Goal: Task Accomplishment & Management: Manage account settings

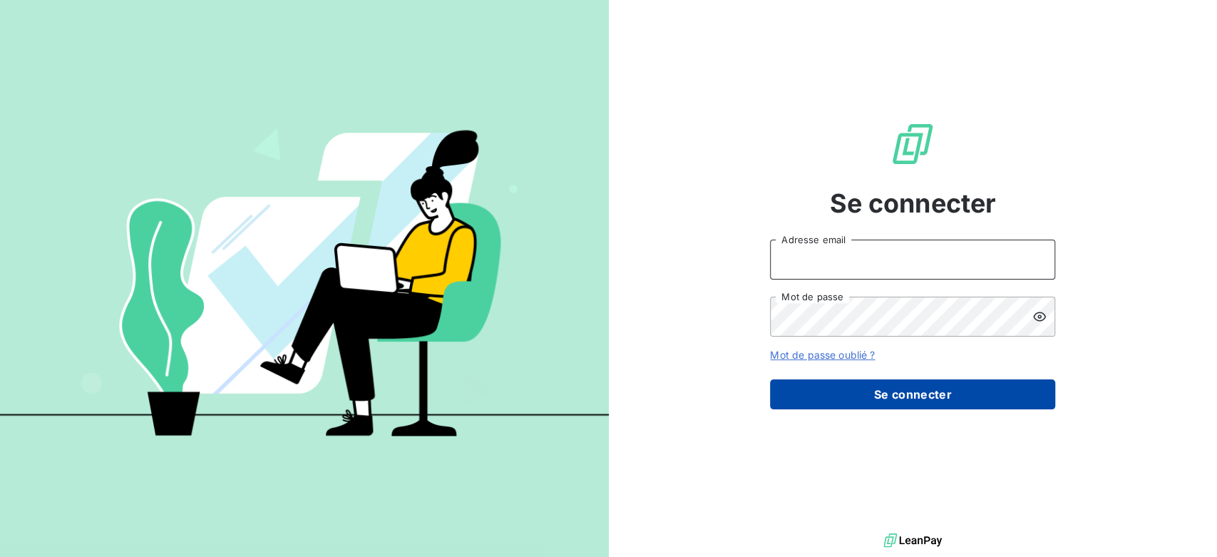
type input "[EMAIL_ADDRESS][DOMAIN_NAME]"
click at [960, 384] on button "Se connecter" at bounding box center [912, 394] width 285 height 30
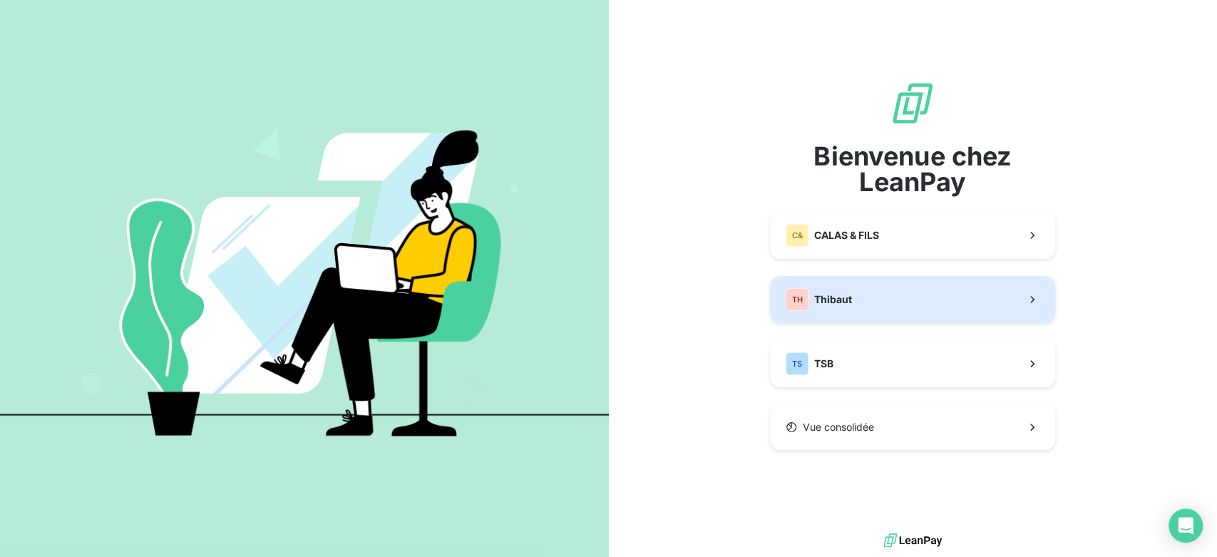
click at [871, 306] on button "TH Thibaut" at bounding box center [912, 299] width 285 height 47
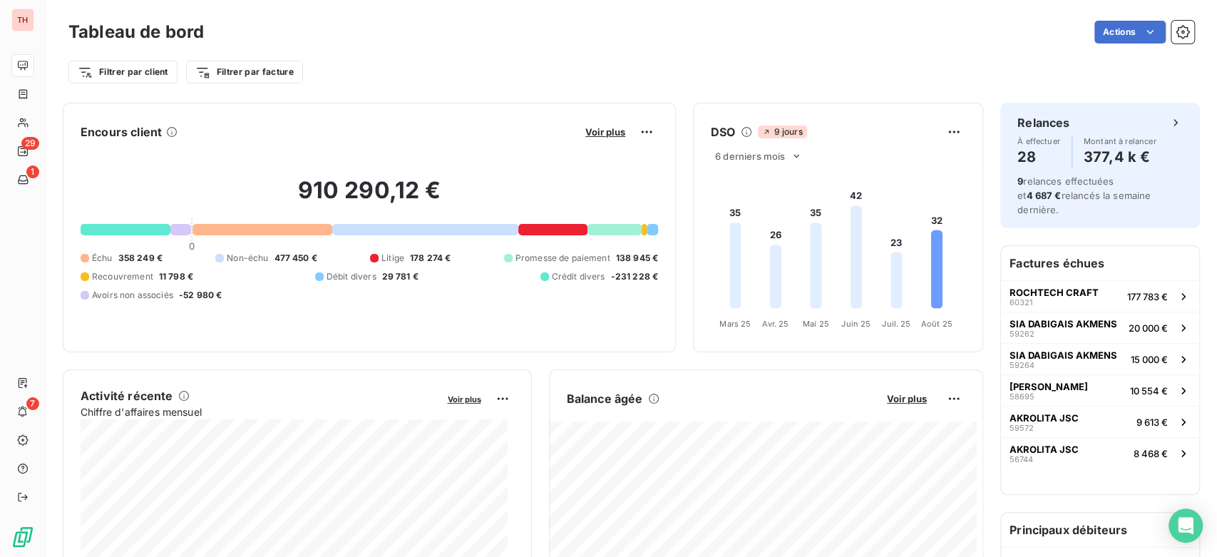
scroll to position [1, 0]
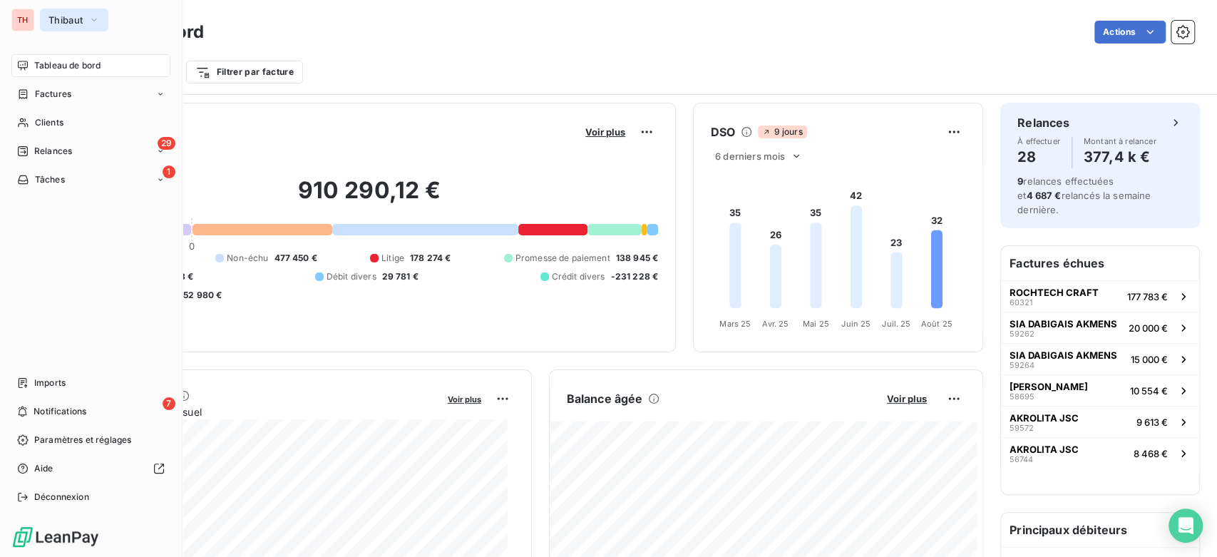
click at [52, 28] on button "Thibaut" at bounding box center [74, 20] width 68 height 23
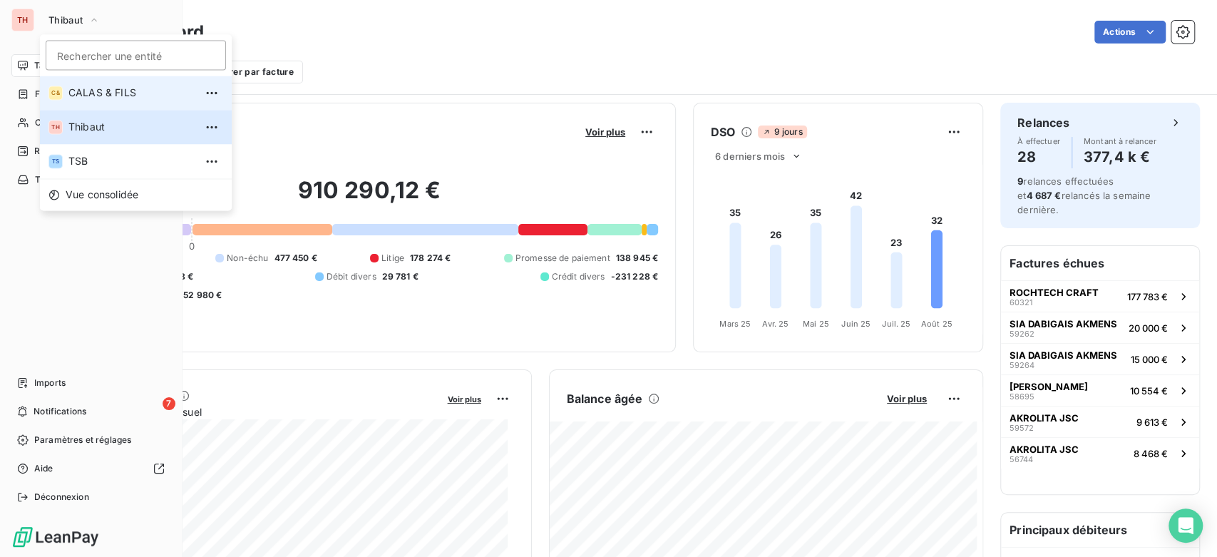
click at [91, 91] on span "CALAS & FILS" at bounding box center [131, 93] width 126 height 14
